Goal: Task Accomplishment & Management: Complete application form

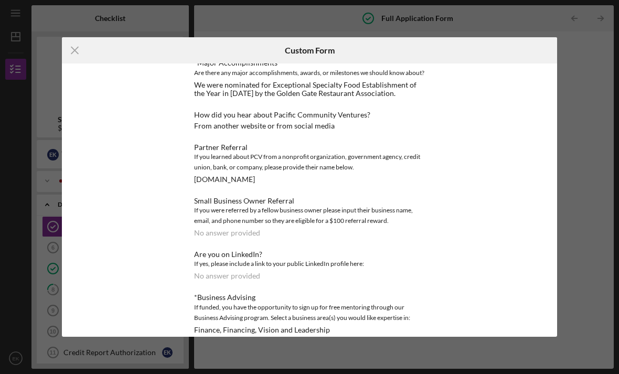
scroll to position [1151, 0]
click at [69, 51] on icon "Icon/Menu Close" at bounding box center [75, 50] width 26 height 26
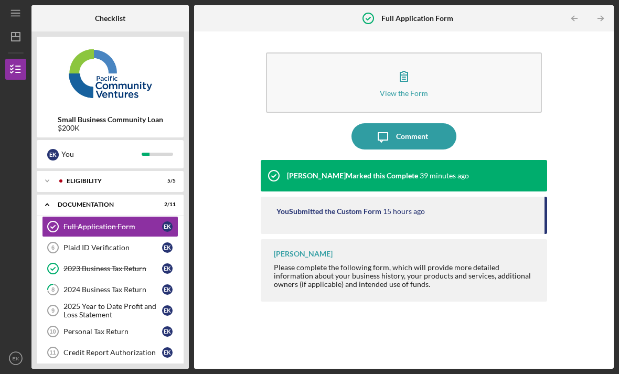
click at [148, 178] on div "Eligibility" at bounding box center [108, 181] width 83 height 6
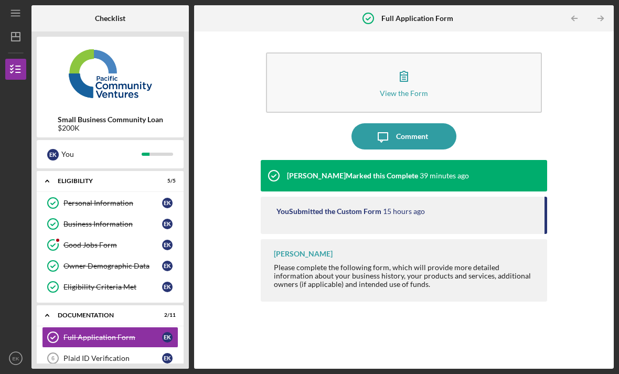
click at [51, 170] on icon "Icon/Expander" at bounding box center [47, 180] width 21 height 21
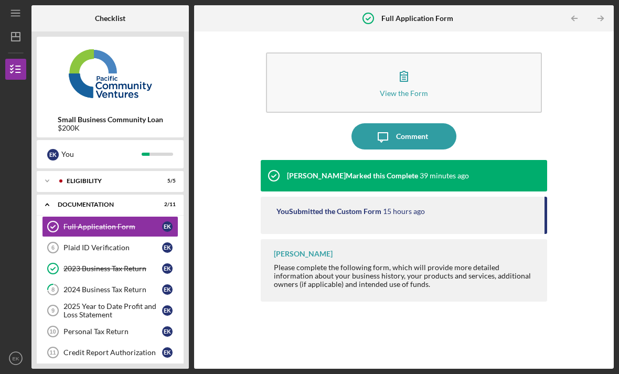
click at [123, 285] on div "2024 Business Tax Return" at bounding box center [112, 289] width 99 height 8
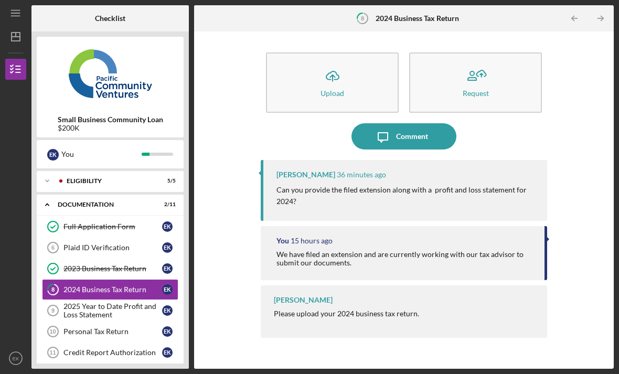
click at [338, 63] on icon "Icon/Upload" at bounding box center [332, 76] width 26 height 26
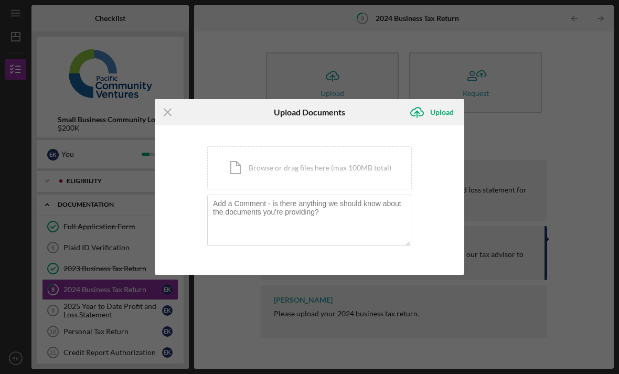
click at [285, 166] on div "Icon/Document Browse or drag files here (max 100MB total) Tap to choose files o…" at bounding box center [309, 167] width 205 height 43
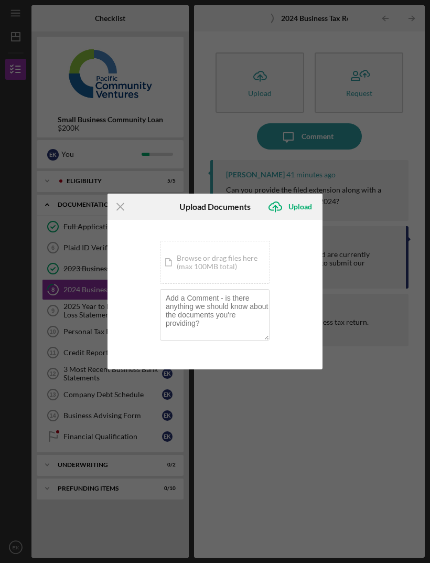
click at [251, 263] on div "Icon/Document Browse or drag files here (max 100MB total) Tap to choose files o…" at bounding box center [215, 262] width 110 height 43
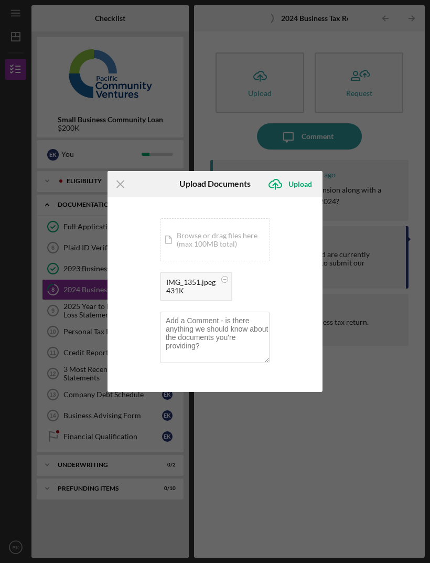
click at [304, 183] on div "Upload" at bounding box center [301, 184] width 24 height 21
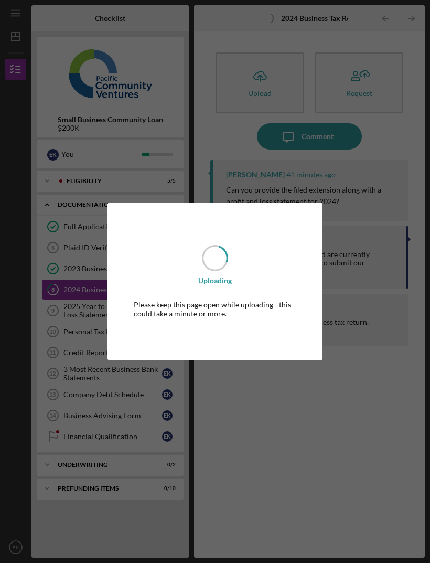
scroll to position [34, 0]
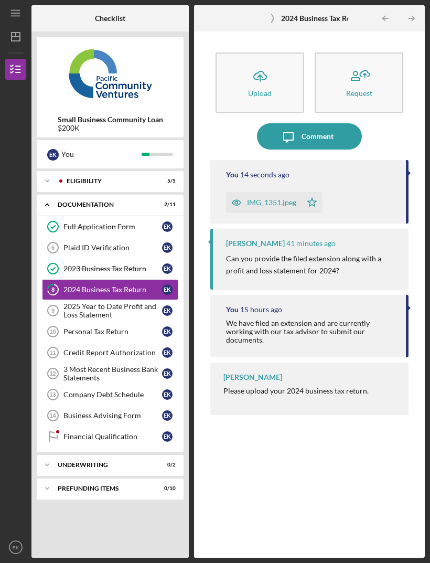
click at [130, 302] on div "2025 Year to Date Profit and Loss Statement" at bounding box center [112, 310] width 99 height 17
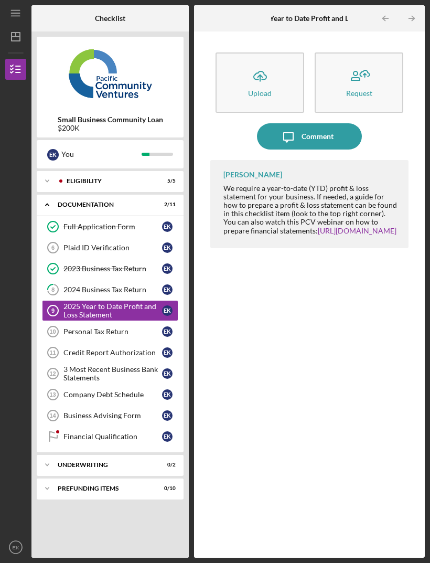
click at [119, 327] on div "Personal Tax Return" at bounding box center [112, 331] width 99 height 8
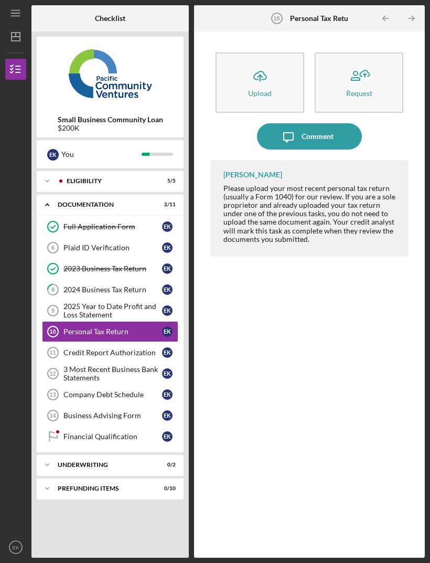
click at [130, 348] on div "Credit Report Authorization" at bounding box center [112, 352] width 99 height 8
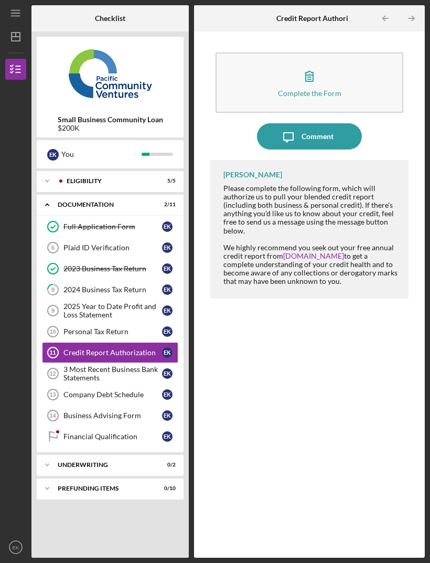
click at [128, 222] on div "Full Application Form" at bounding box center [112, 226] width 99 height 8
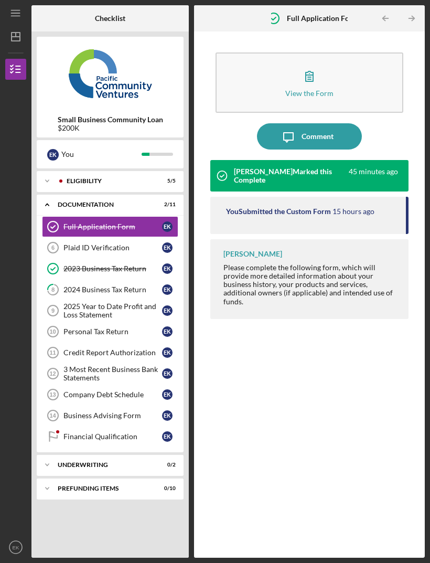
click at [127, 258] on link "2023 Business Tax Return 2023 Business Tax Return E K" at bounding box center [110, 268] width 136 height 21
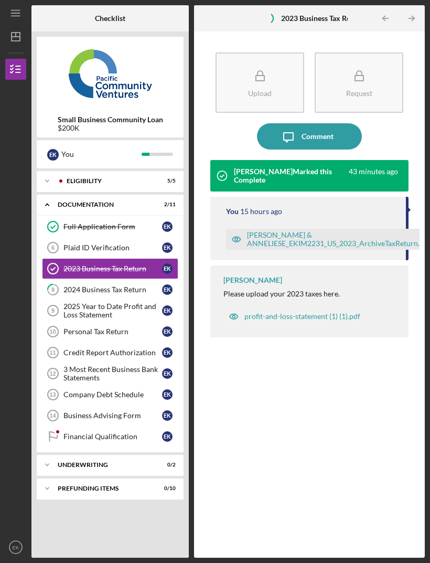
click at [132, 285] on div "2024 Business Tax Return" at bounding box center [112, 289] width 99 height 8
